Goal: Information Seeking & Learning: Learn about a topic

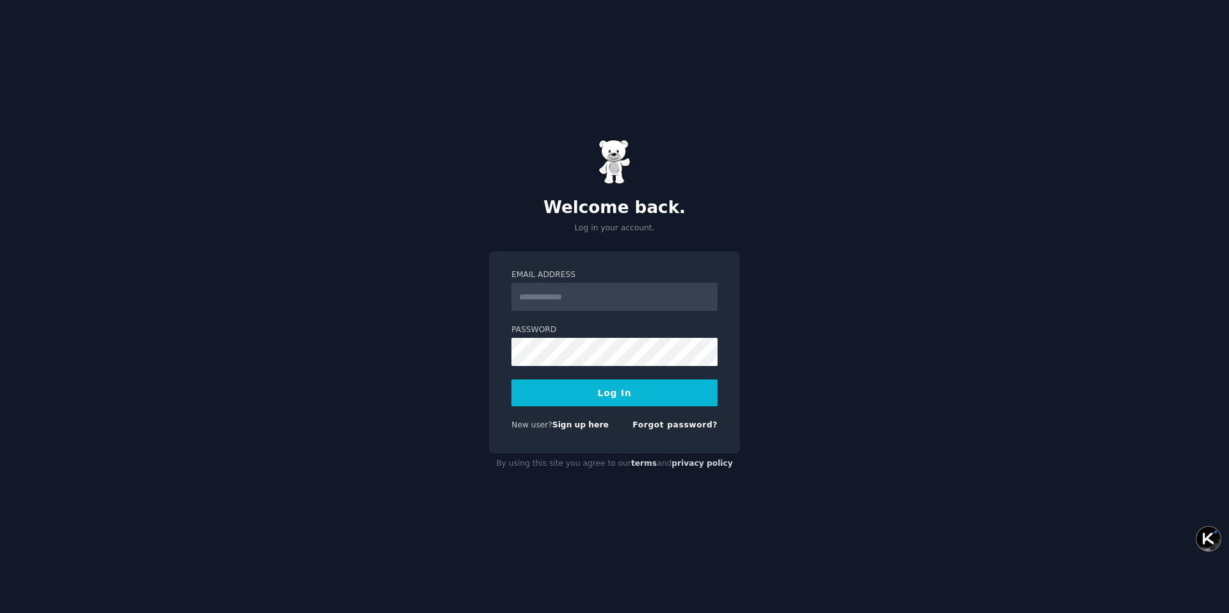
click at [595, 303] on input "Email Address" at bounding box center [614, 297] width 206 height 28
type input "**********"
click at [605, 401] on button "Log In" at bounding box center [614, 392] width 206 height 27
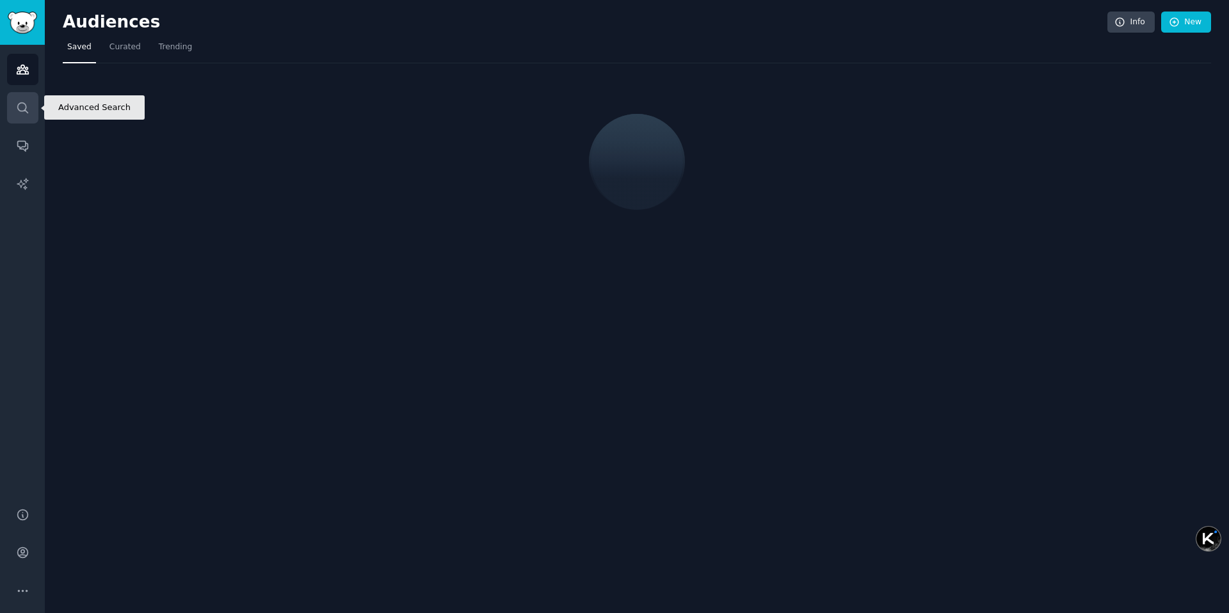
click at [25, 110] on icon "Sidebar" at bounding box center [22, 107] width 10 height 10
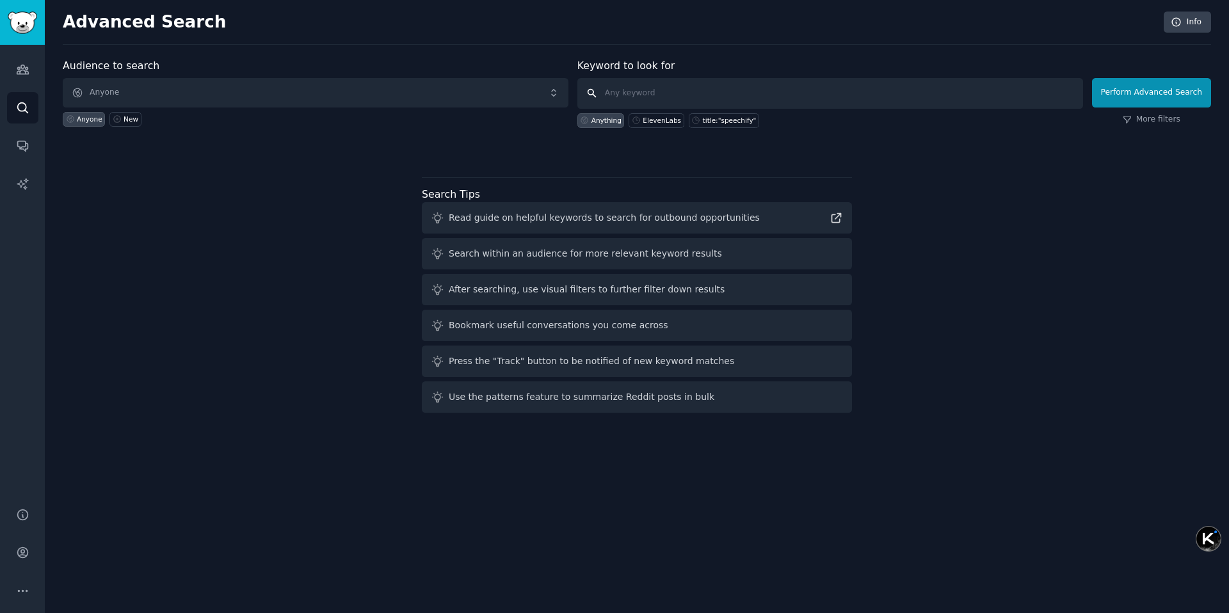
click at [719, 90] on input "text" at bounding box center [830, 93] width 506 height 31
paste input "ComposeAI"
type input "ComposeAI"
click button "Perform Advanced Search" at bounding box center [1151, 92] width 119 height 29
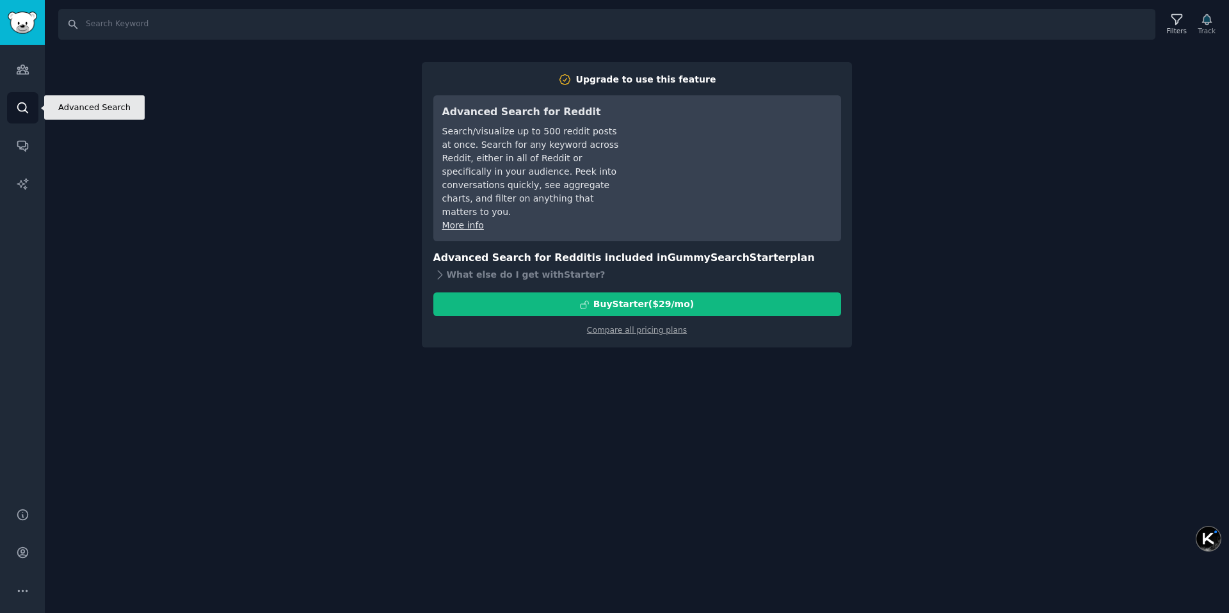
click at [23, 108] on icon "Sidebar" at bounding box center [22, 107] width 13 height 13
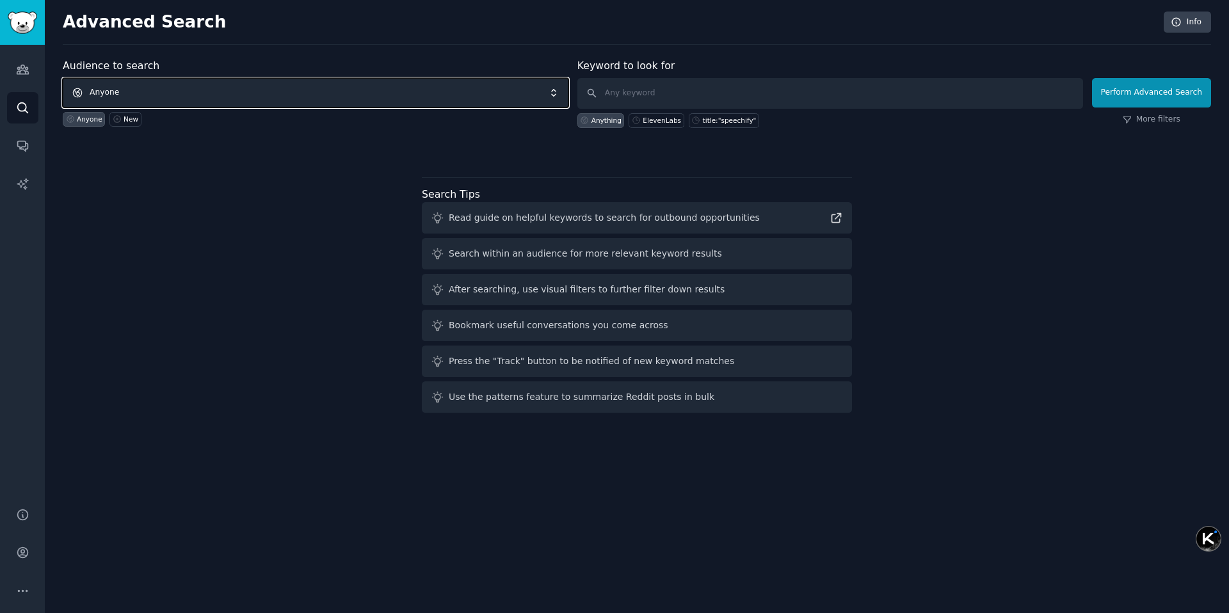
click at [128, 91] on span "Anyone" at bounding box center [316, 92] width 506 height 29
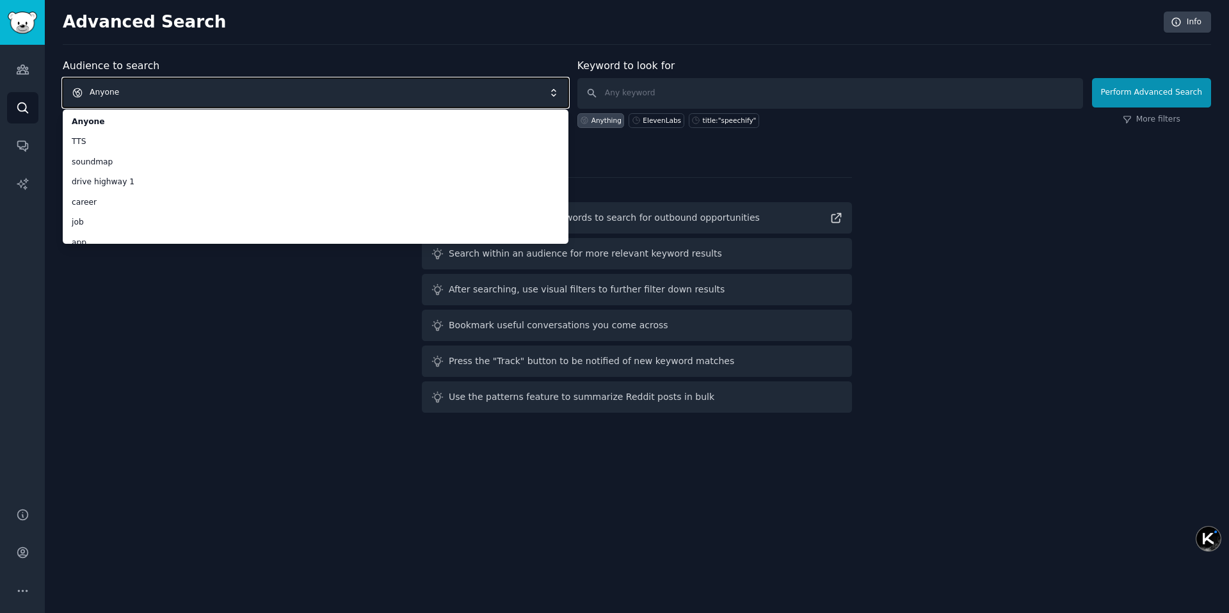
click at [165, 90] on span "Anyone" at bounding box center [316, 92] width 506 height 29
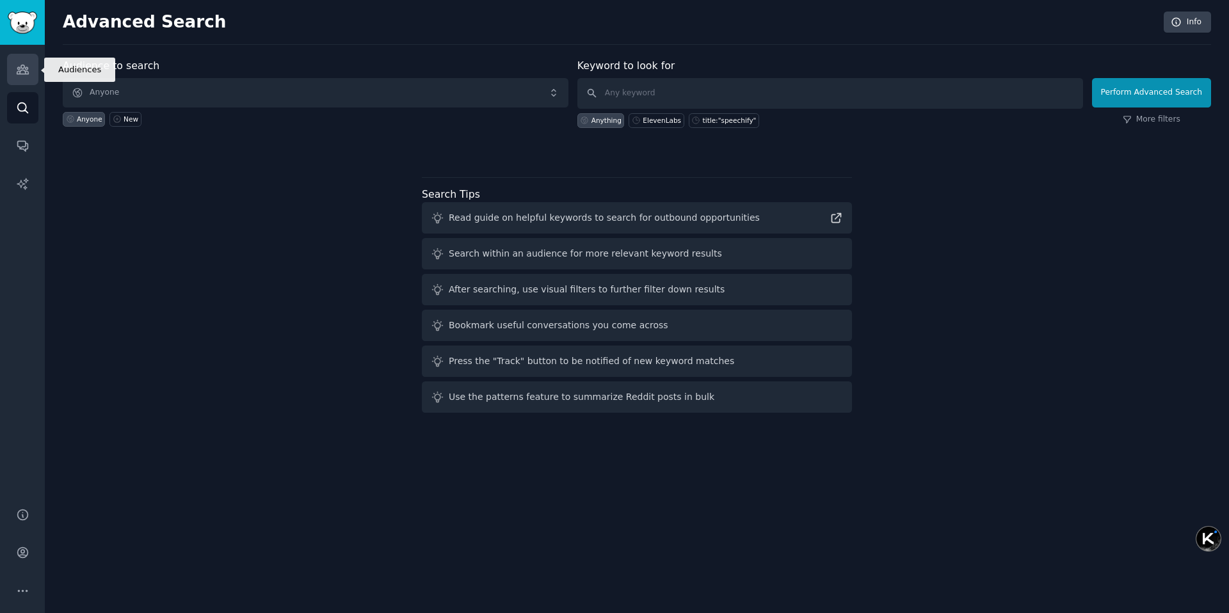
click at [24, 72] on icon "Sidebar" at bounding box center [23, 69] width 12 height 9
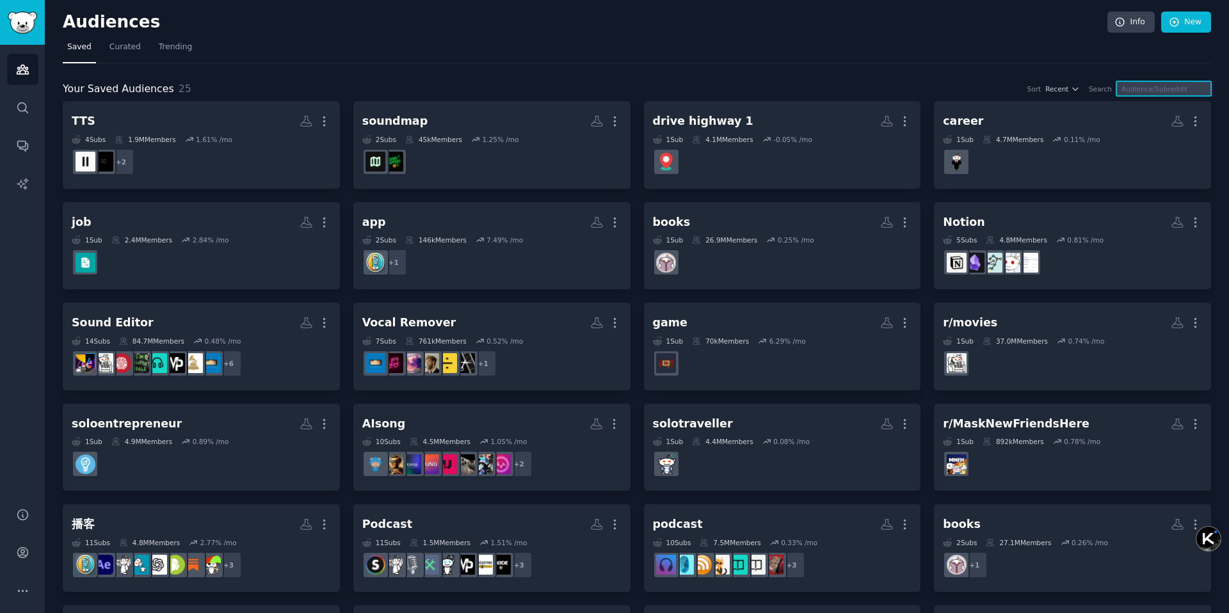
click at [1143, 89] on input "text" at bounding box center [1163, 88] width 95 height 15
paste input "ComposeAI"
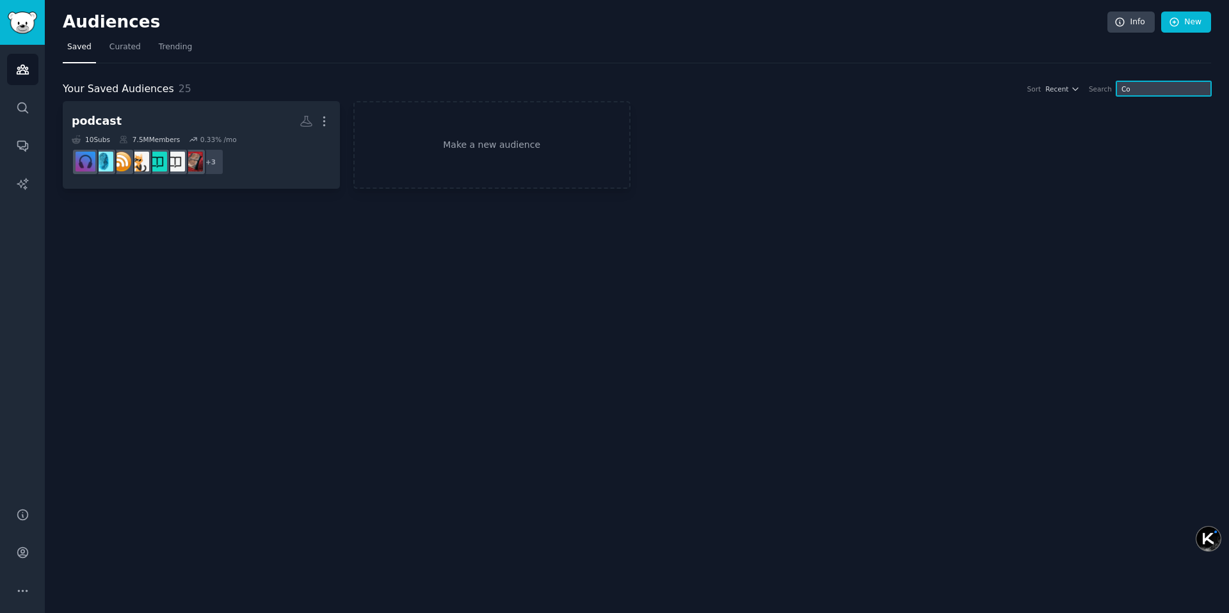
type input "C"
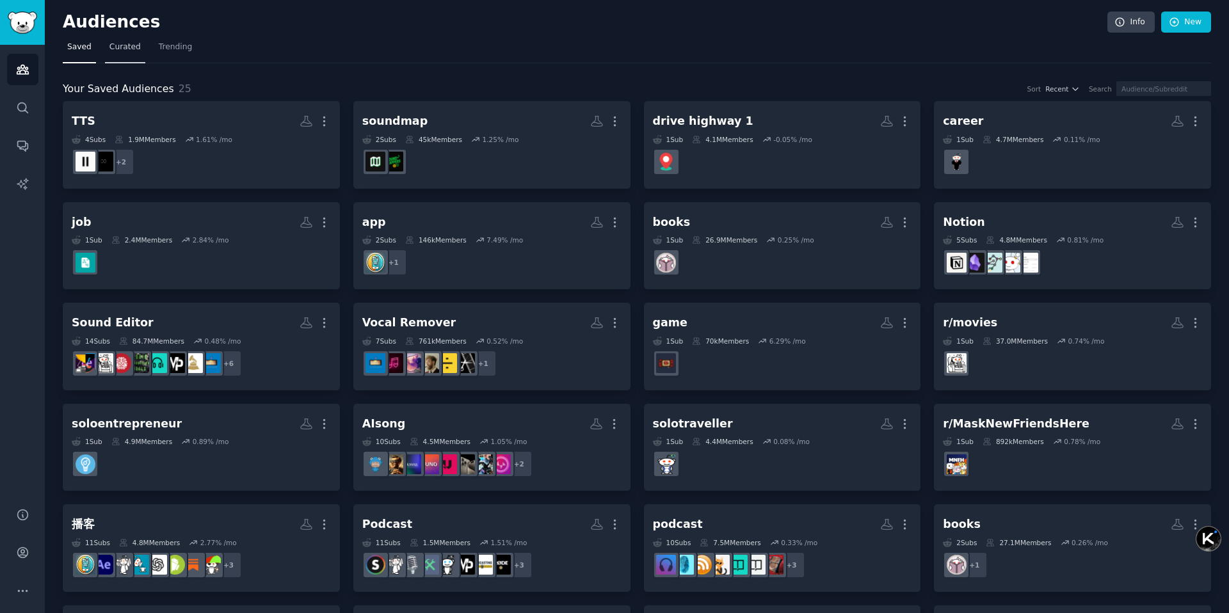
click at [132, 52] on span "Curated" at bounding box center [124, 48] width 31 height 12
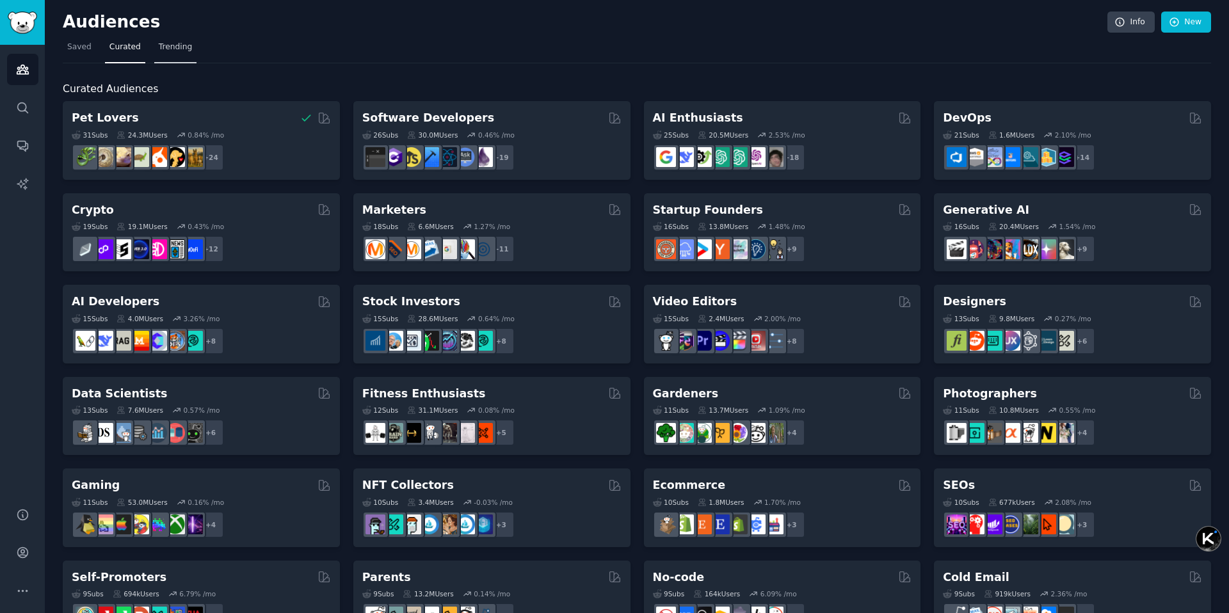
click at [179, 52] on span "Trending" at bounding box center [175, 48] width 33 height 12
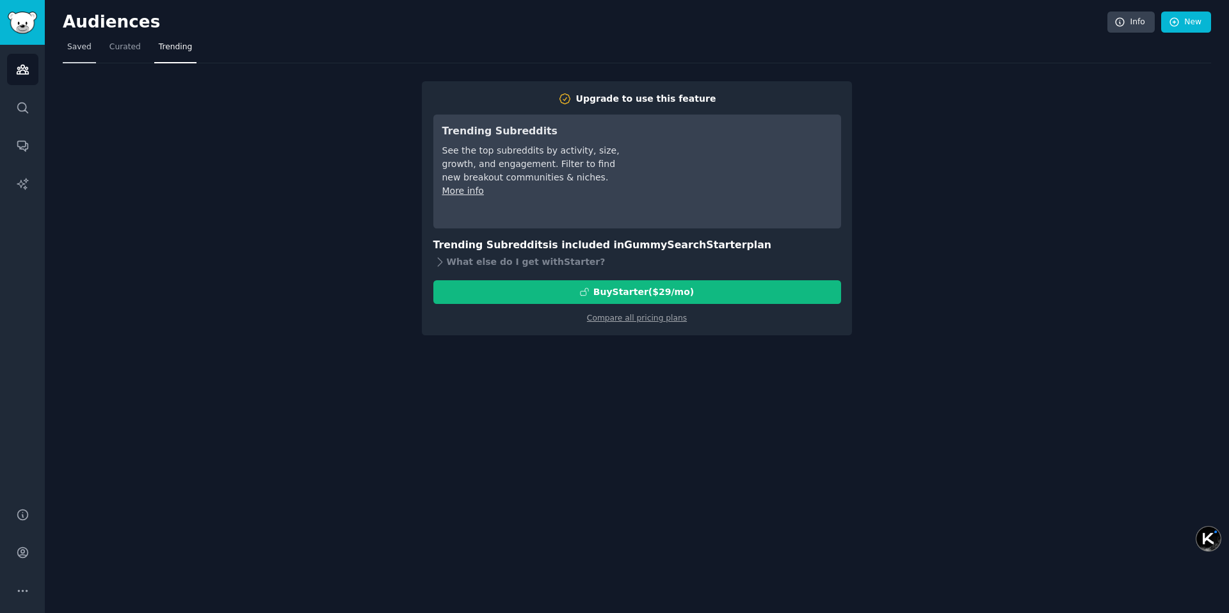
click at [79, 47] on span "Saved" at bounding box center [79, 48] width 24 height 12
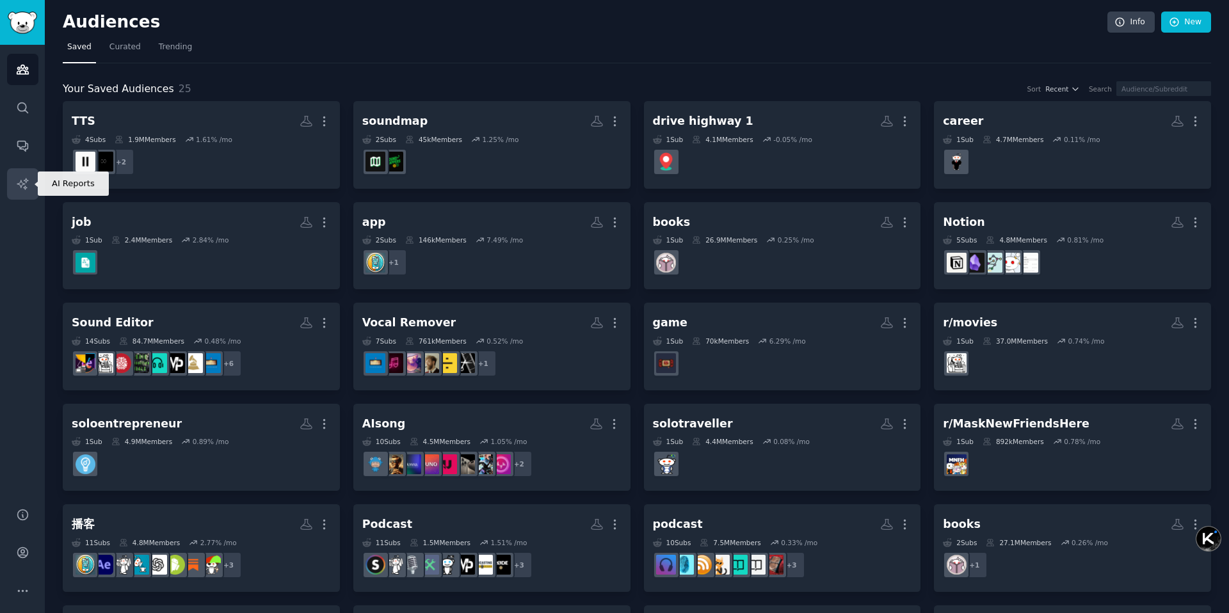
click at [26, 189] on icon "Sidebar" at bounding box center [22, 183] width 13 height 13
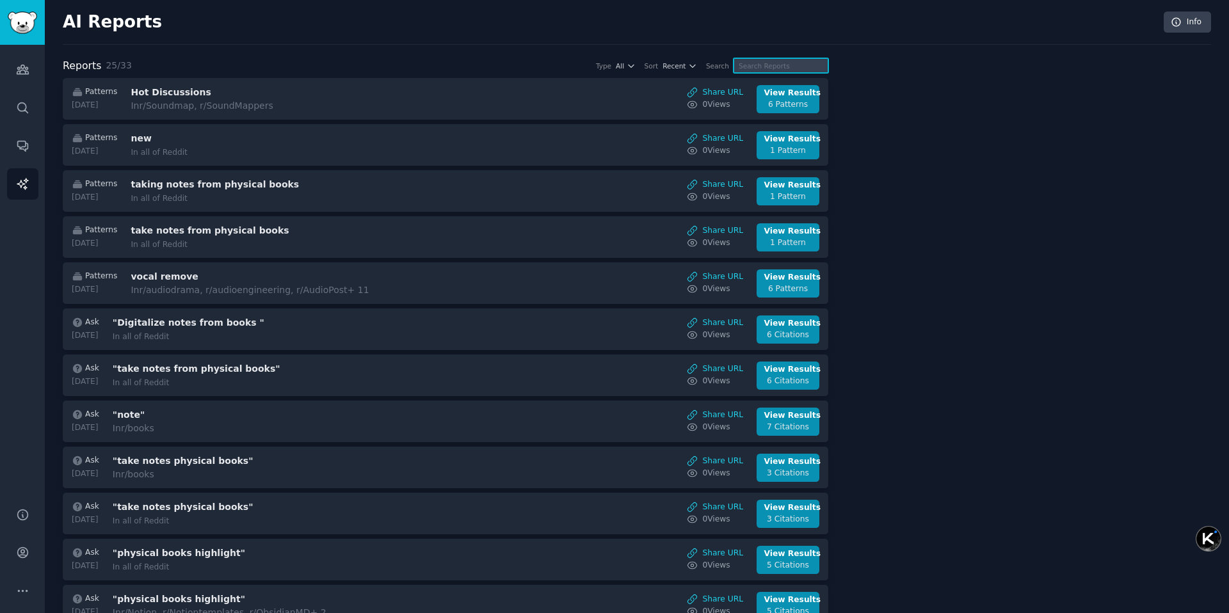
click at [783, 65] on input "text" at bounding box center [780, 65] width 95 height 15
paste input "ComposeAI"
type input "ComposeAI"
click at [22, 74] on icon "Sidebar" at bounding box center [23, 69] width 12 height 9
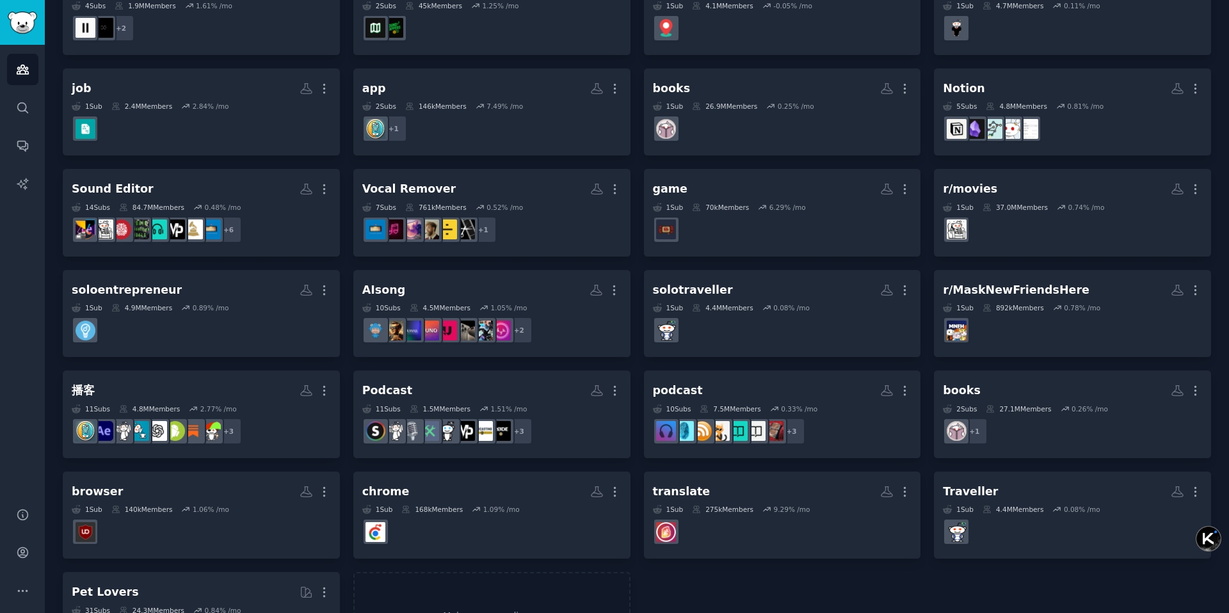
scroll to position [198, 0]
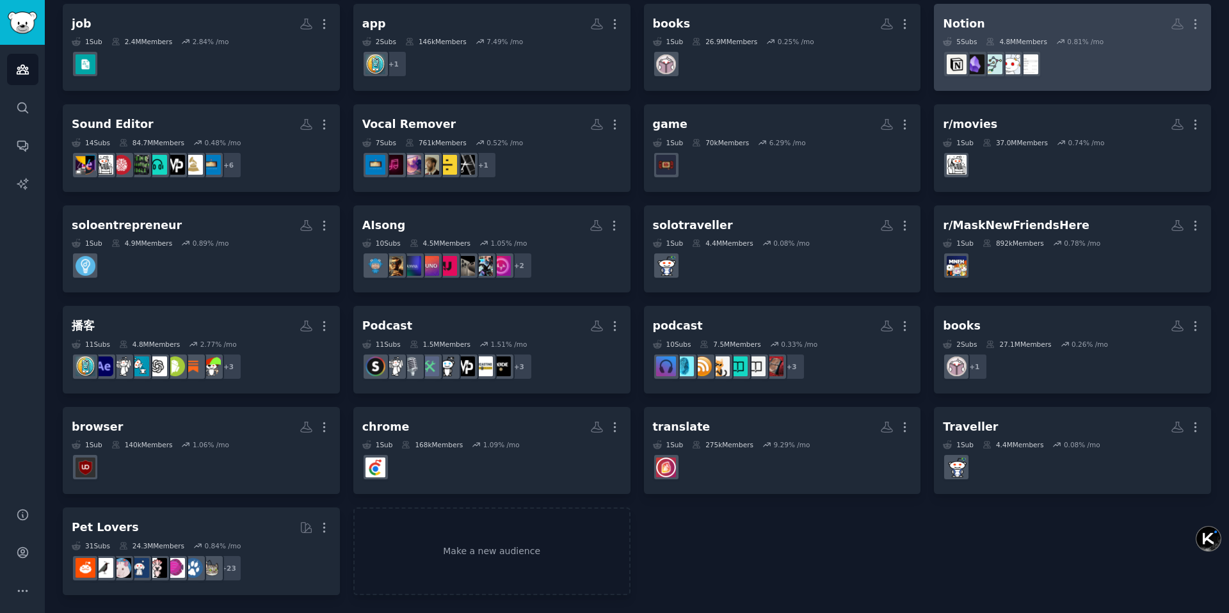
click at [1062, 21] on h2 "Notion More" at bounding box center [1072, 24] width 259 height 22
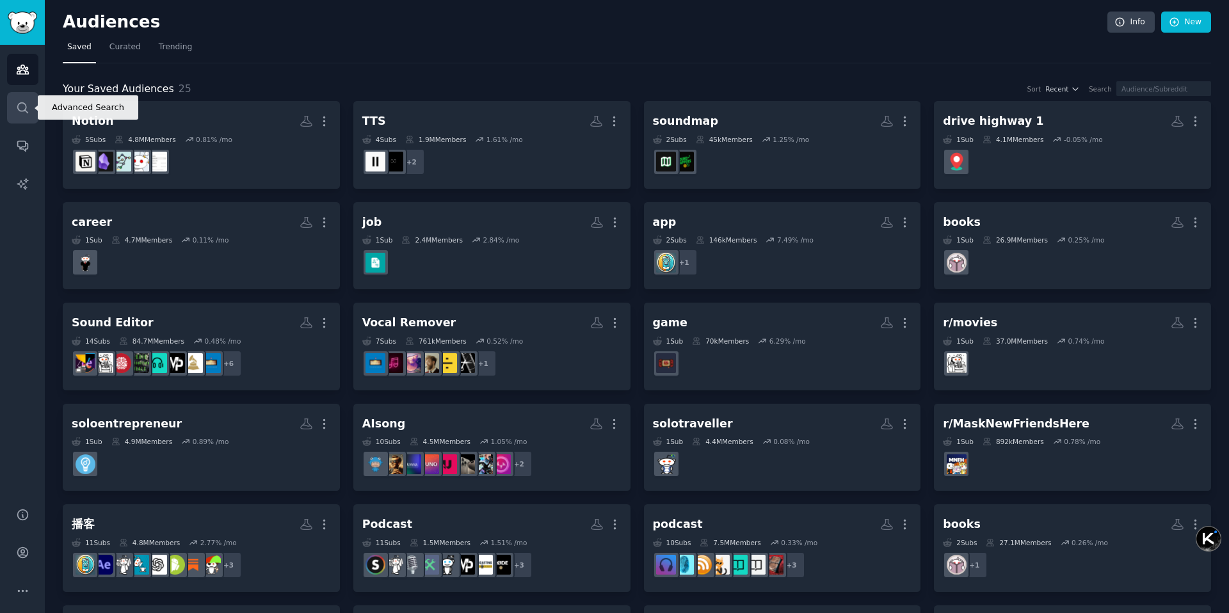
click at [17, 108] on icon "Sidebar" at bounding box center [22, 107] width 13 height 13
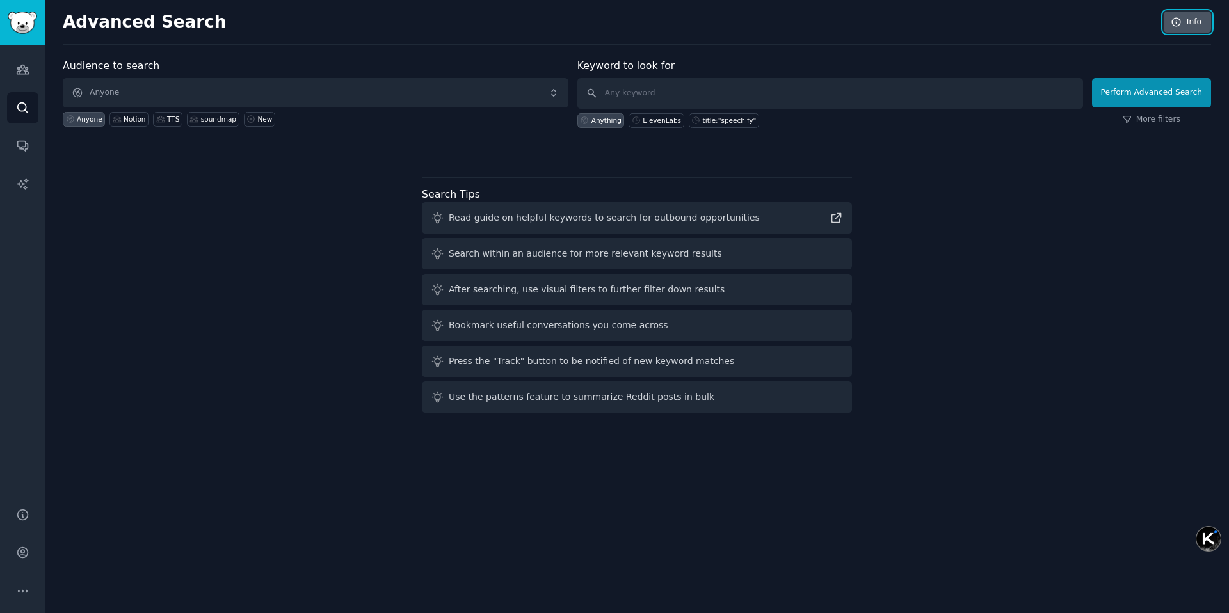
click at [1174, 18] on icon at bounding box center [1176, 22] width 8 height 8
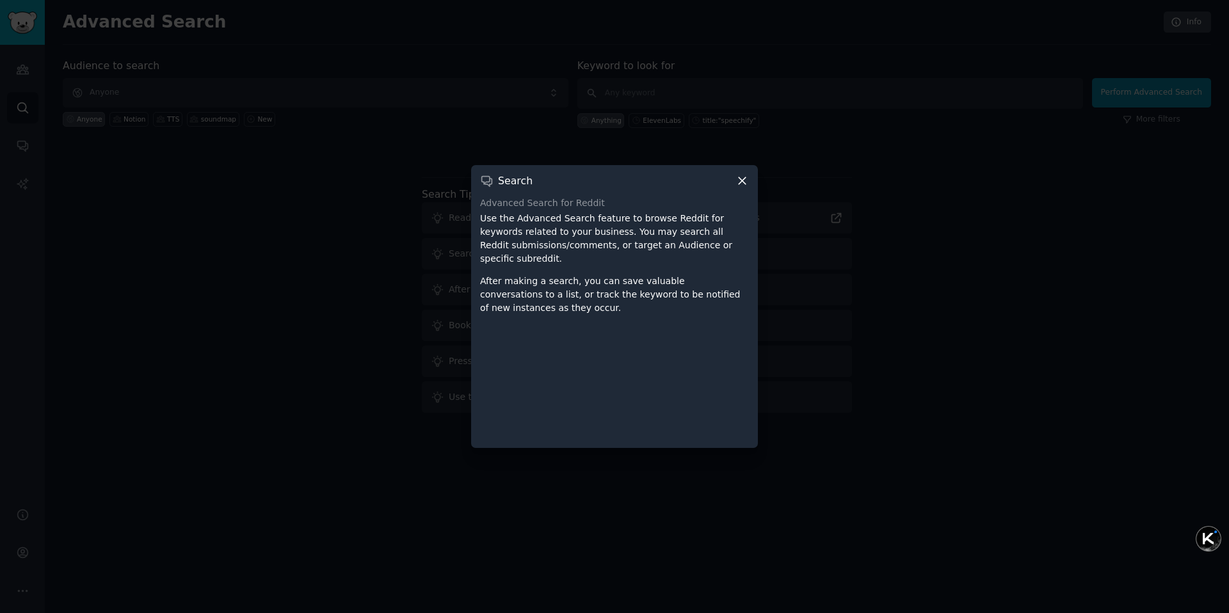
click at [740, 178] on icon at bounding box center [741, 180] width 13 height 13
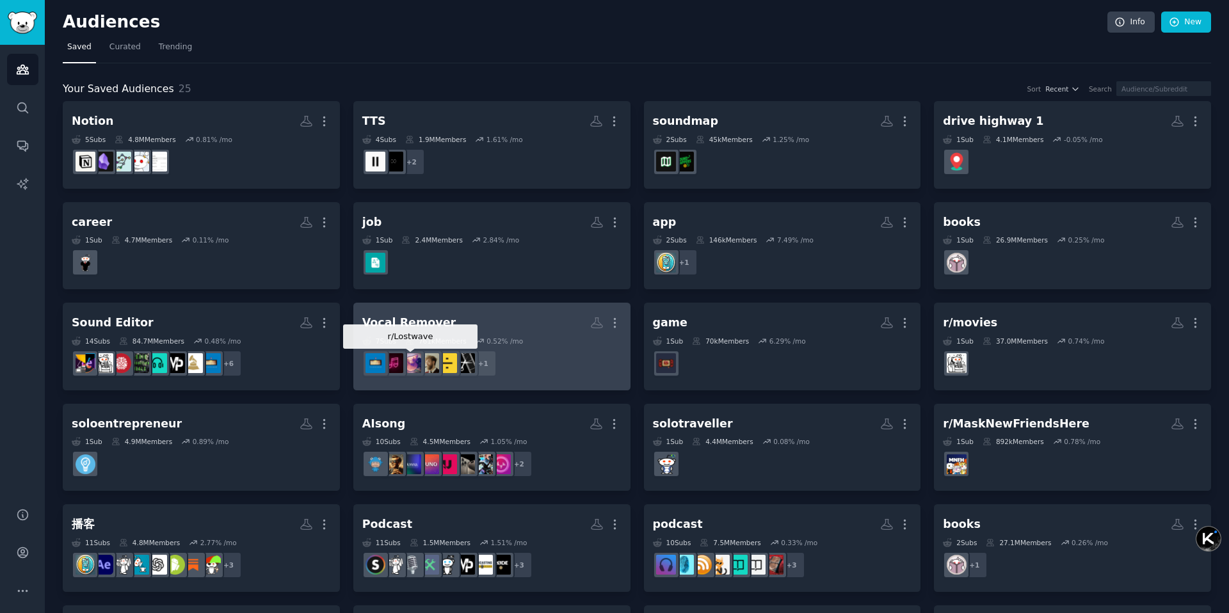
scroll to position [97, 0]
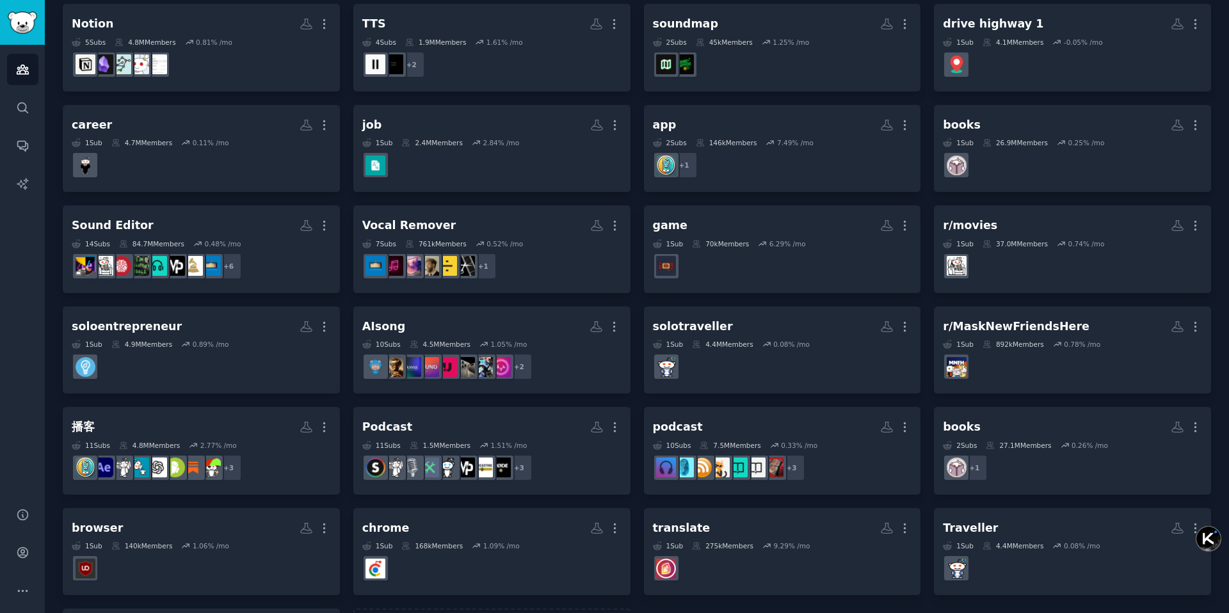
click at [353, 296] on div "Notion More 5 Sub s 4.8M Members 0.81 % /mo r/Notion TTS More 4 Sub s 1.9M Memb…" at bounding box center [637, 350] width 1148 height 692
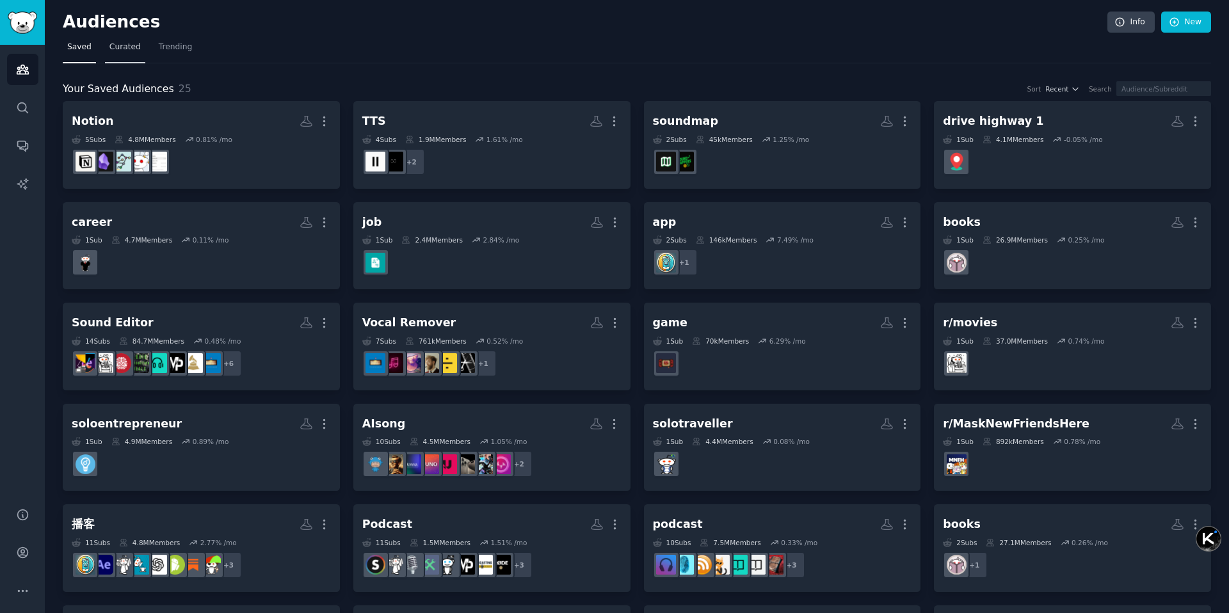
click at [125, 55] on link "Curated" at bounding box center [125, 50] width 40 height 26
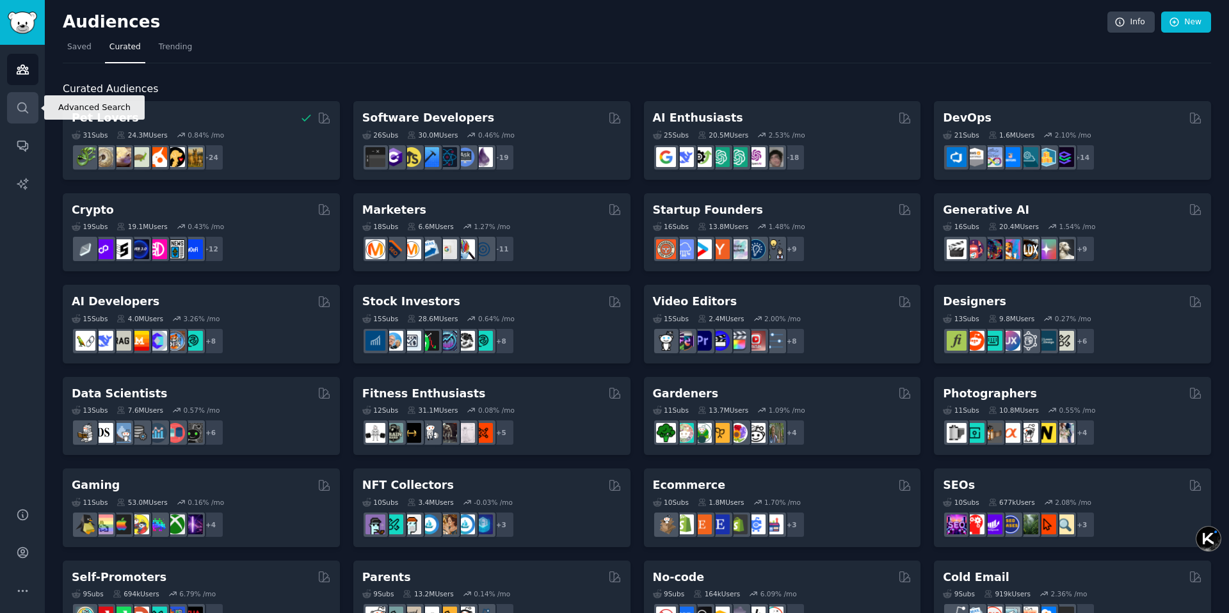
click at [19, 104] on icon "Sidebar" at bounding box center [22, 107] width 13 height 13
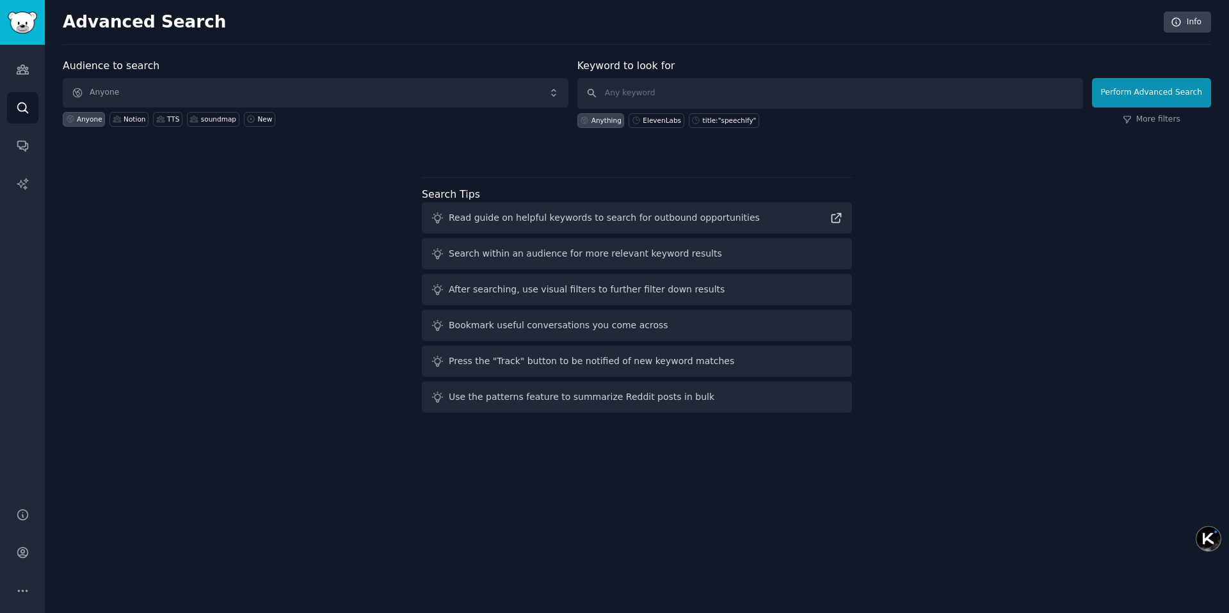
click at [635, 26] on h2 "Advanced Search" at bounding box center [610, 22] width 1094 height 20
